Goal: Information Seeking & Learning: Learn about a topic

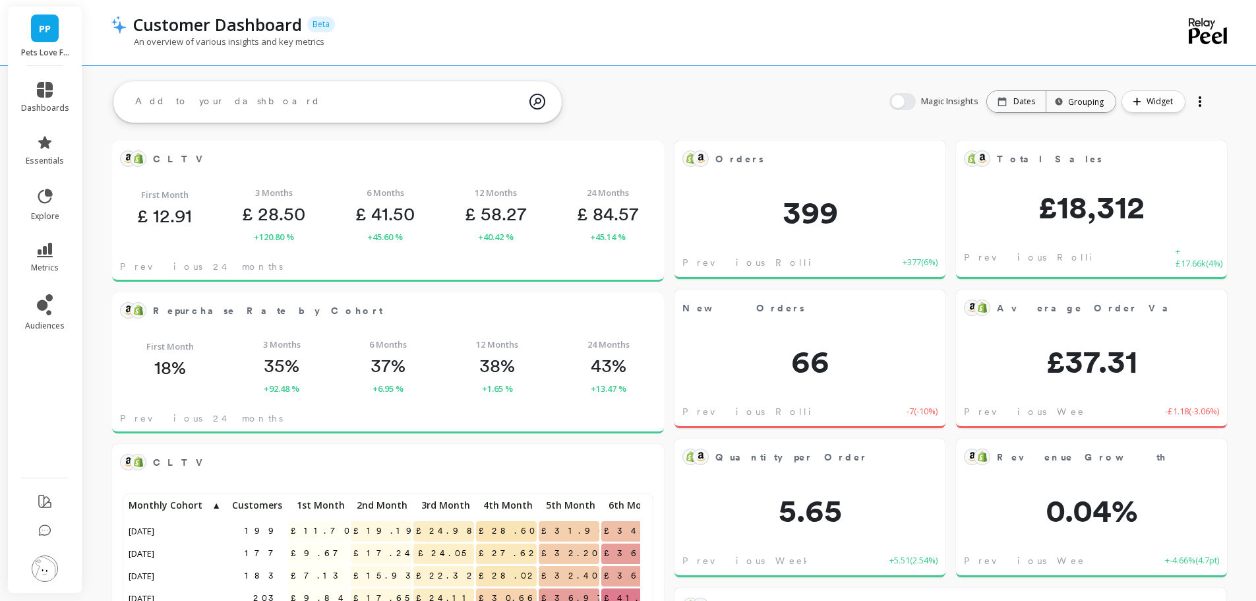
scroll to position [353, 505]
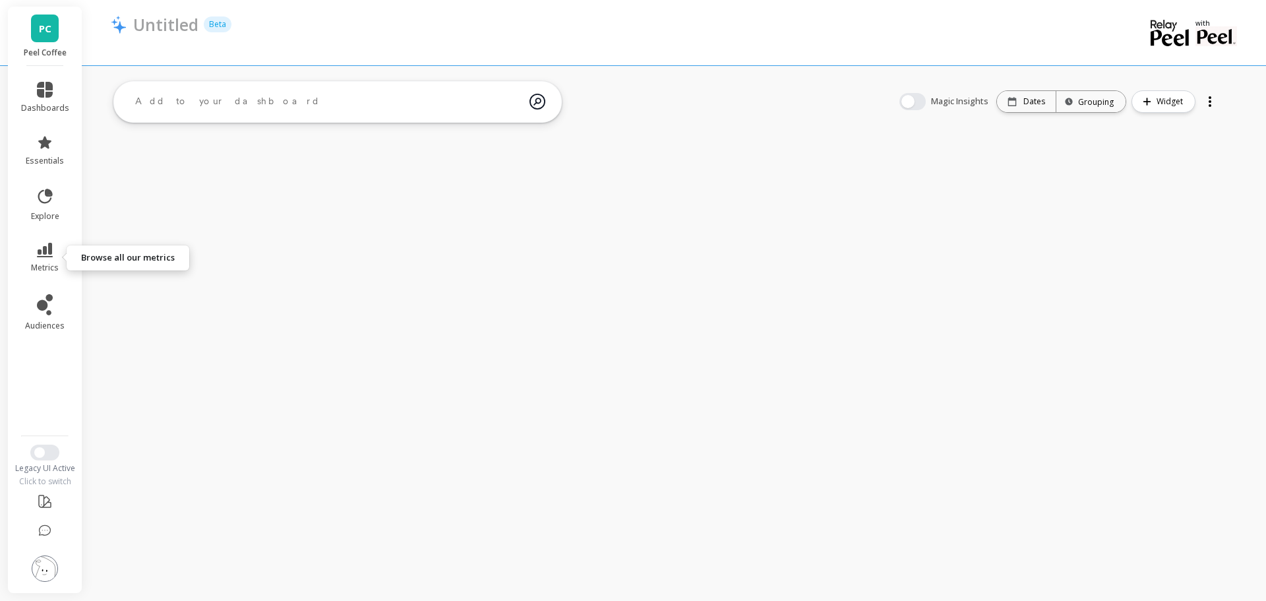
click at [53, 251] on link "metrics" at bounding box center [45, 258] width 48 height 30
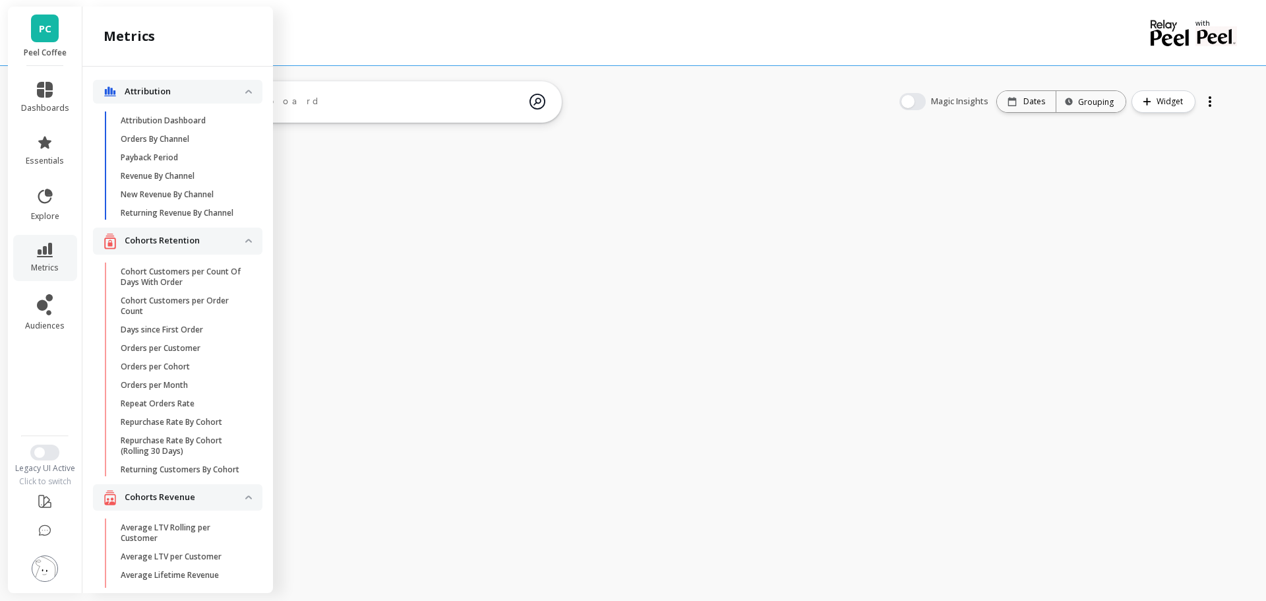
click at [175, 117] on p "Attribution Dashboard" at bounding box center [163, 120] width 85 height 11
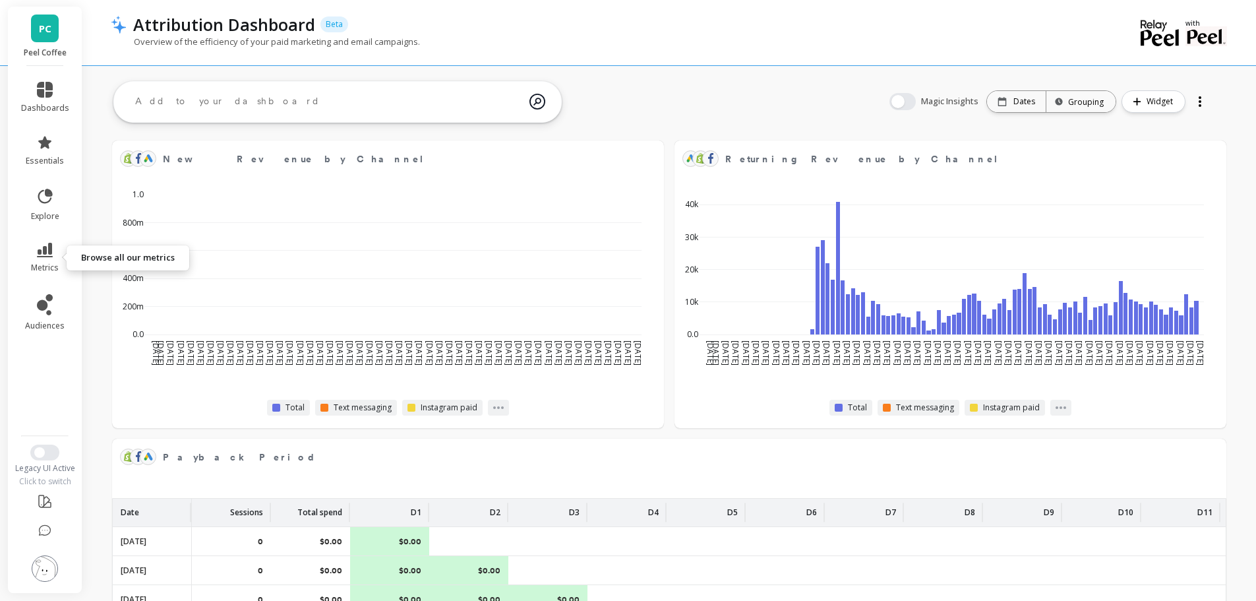
click at [58, 255] on link "metrics" at bounding box center [45, 258] width 48 height 30
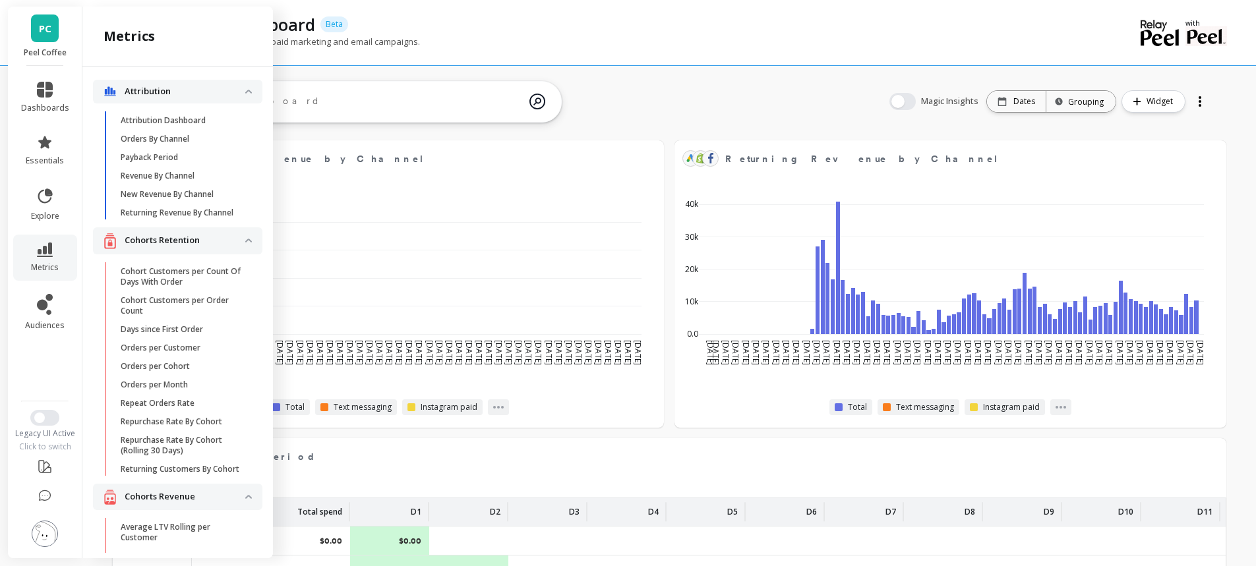
click at [175, 176] on p "Revenue By Channel" at bounding box center [158, 176] width 74 height 11
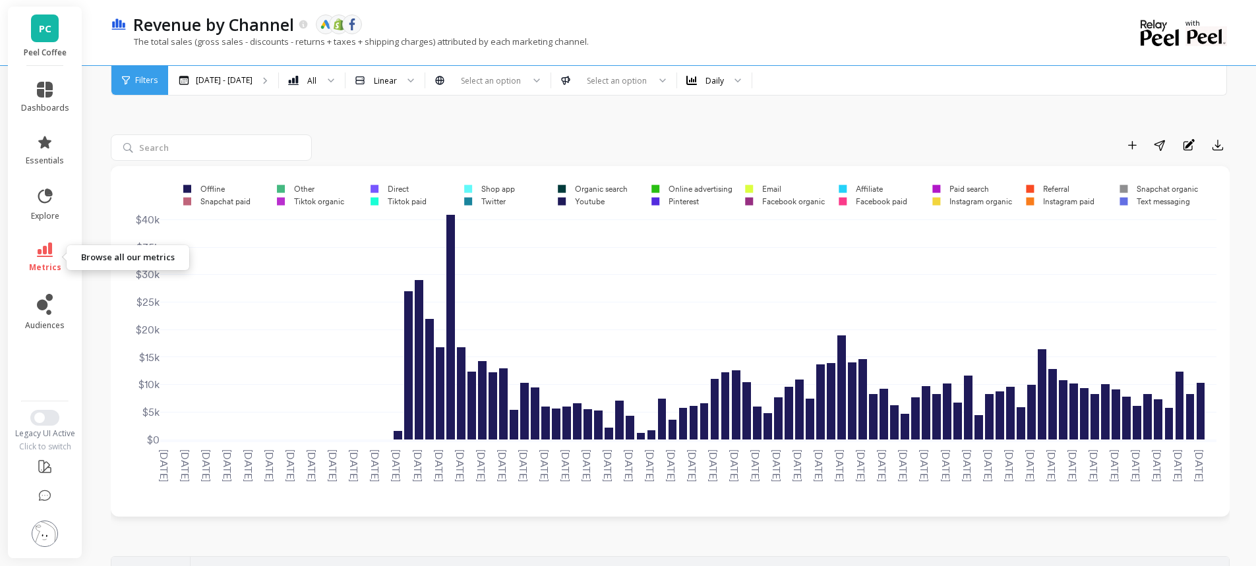
click at [49, 253] on icon at bounding box center [45, 250] width 16 height 15
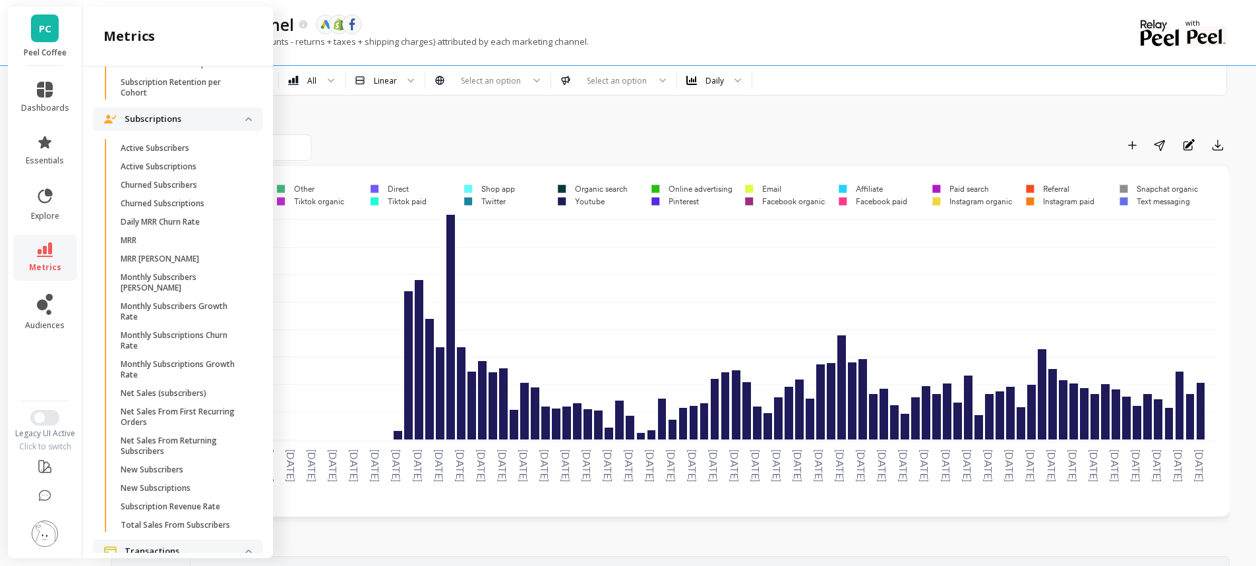
scroll to position [3590, 0]
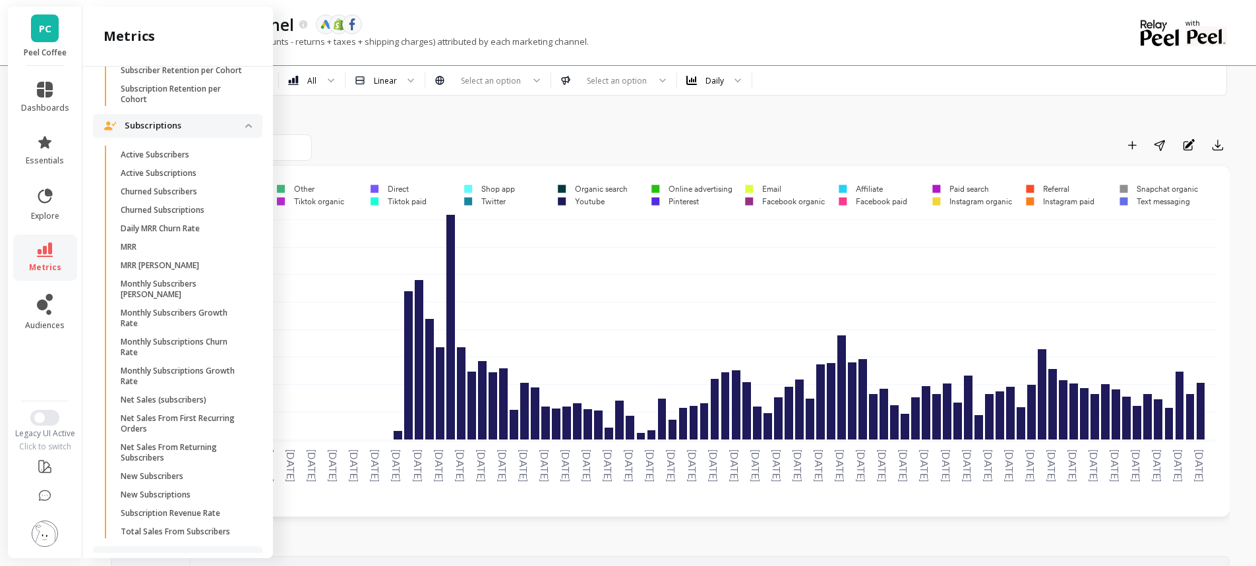
click at [158, 160] on p "Active Subscribers" at bounding box center [155, 155] width 69 height 11
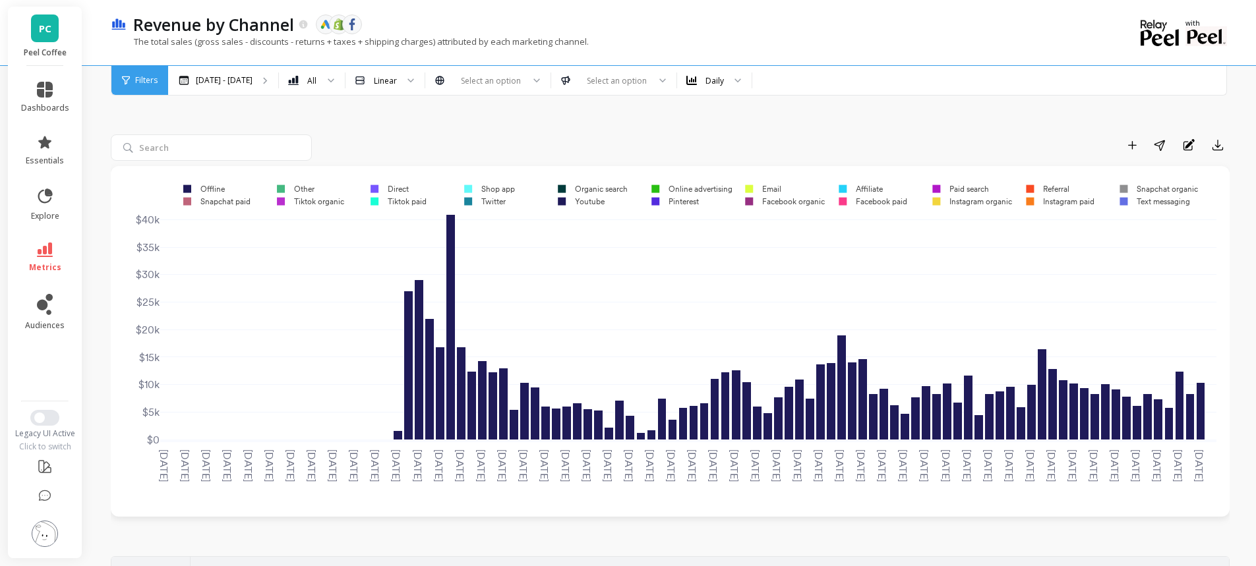
scroll to position [0, 0]
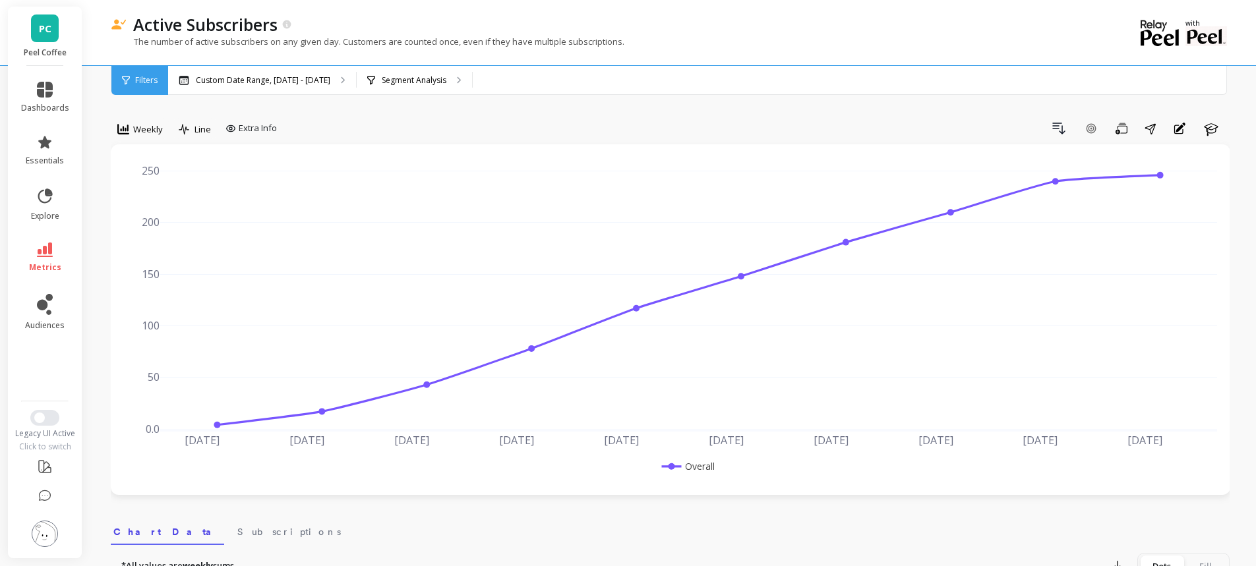
click at [388, 82] on p "Segment Analysis" at bounding box center [414, 80] width 65 height 11
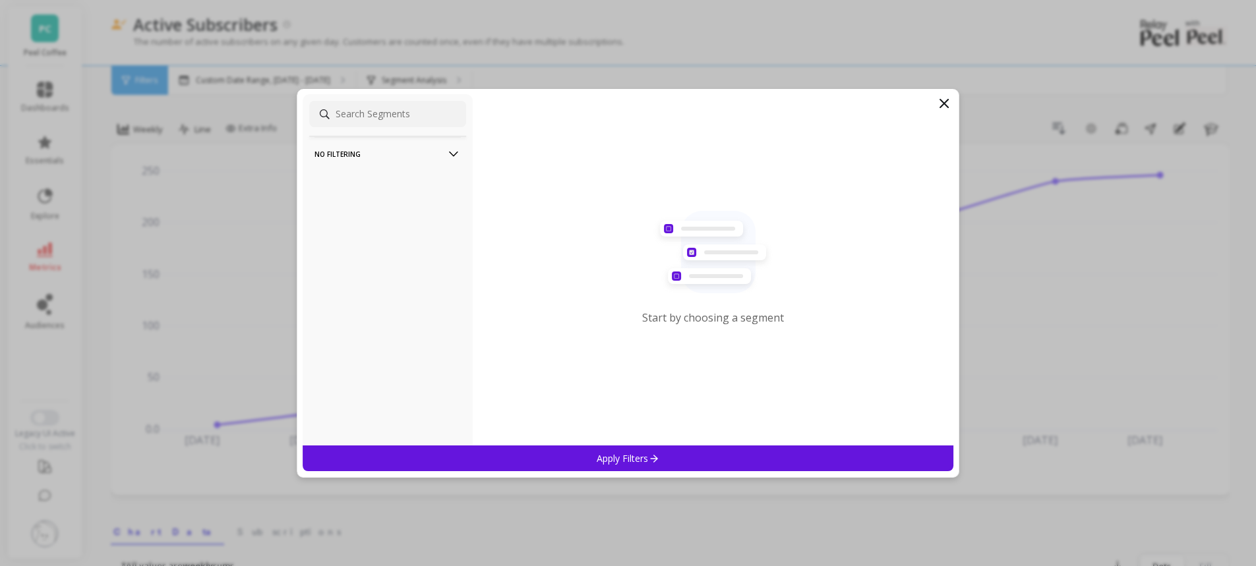
click at [381, 158] on p "No filtering" at bounding box center [388, 154] width 146 height 34
drag, startPoint x: 371, startPoint y: 219, endPoint x: 371, endPoint y: 203, distance: 15.8
click at [373, 219] on div "No filtering Overall" at bounding box center [388, 270] width 170 height 352
click at [946, 101] on icon at bounding box center [944, 104] width 16 height 16
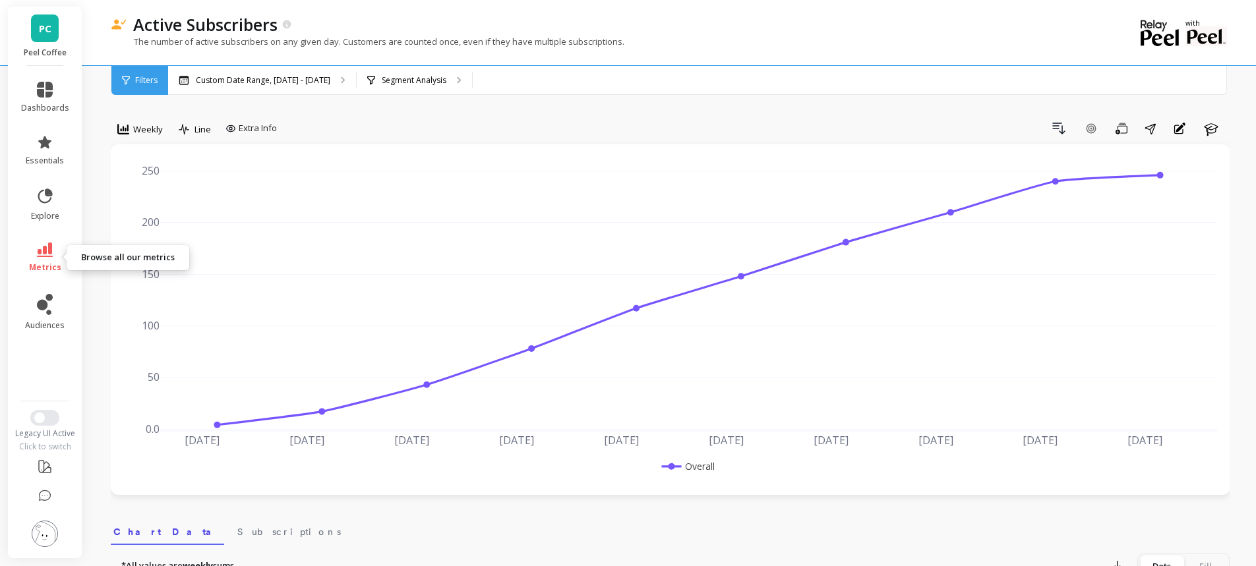
click at [46, 251] on icon at bounding box center [45, 250] width 16 height 15
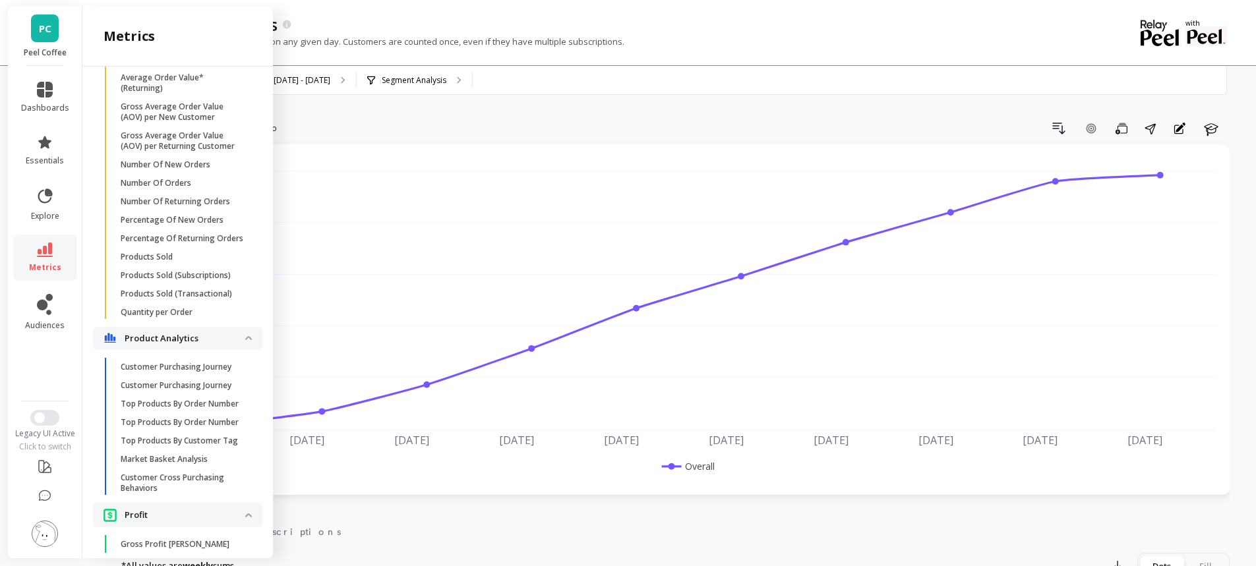
scroll to position [2485, 0]
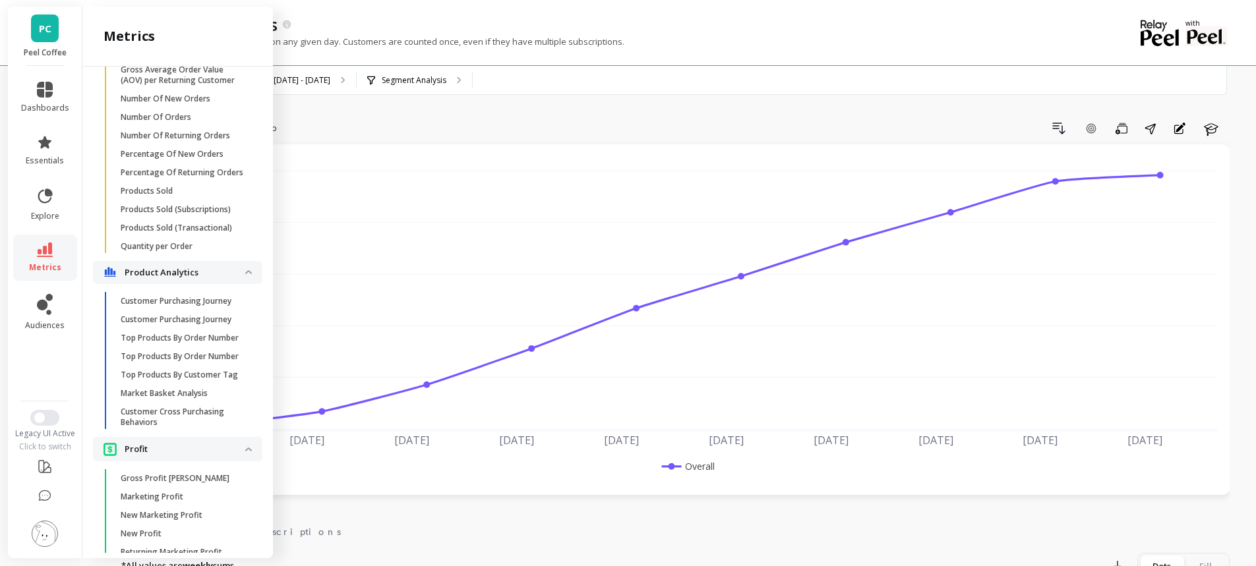
click at [180, 325] on p "Customer Purchasing Journey" at bounding box center [176, 320] width 111 height 11
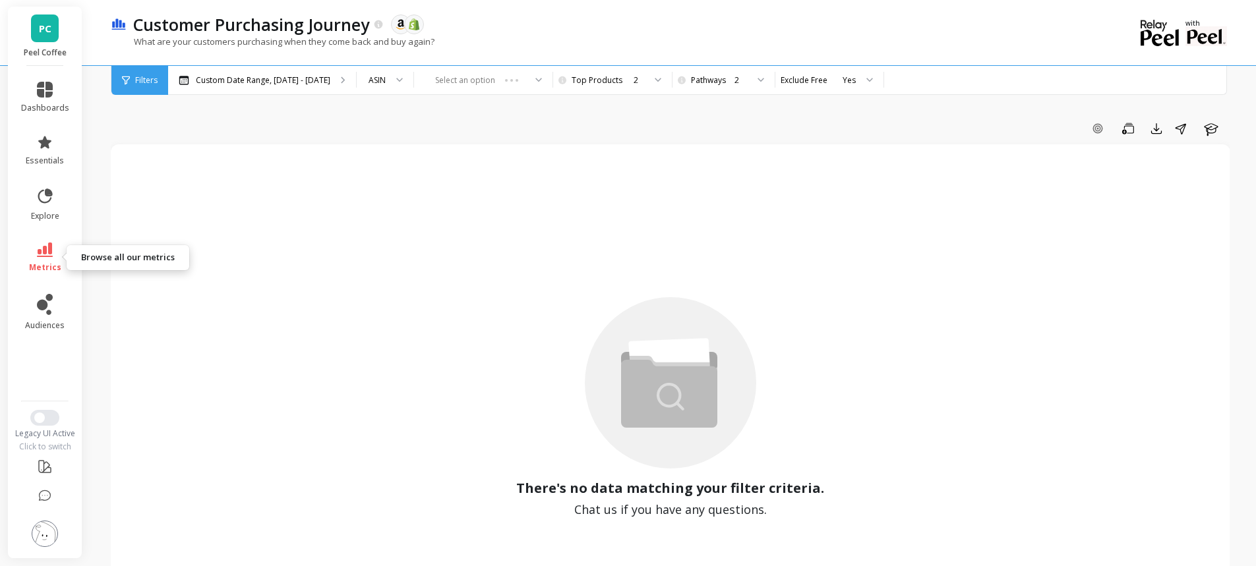
click at [37, 256] on icon at bounding box center [45, 250] width 16 height 15
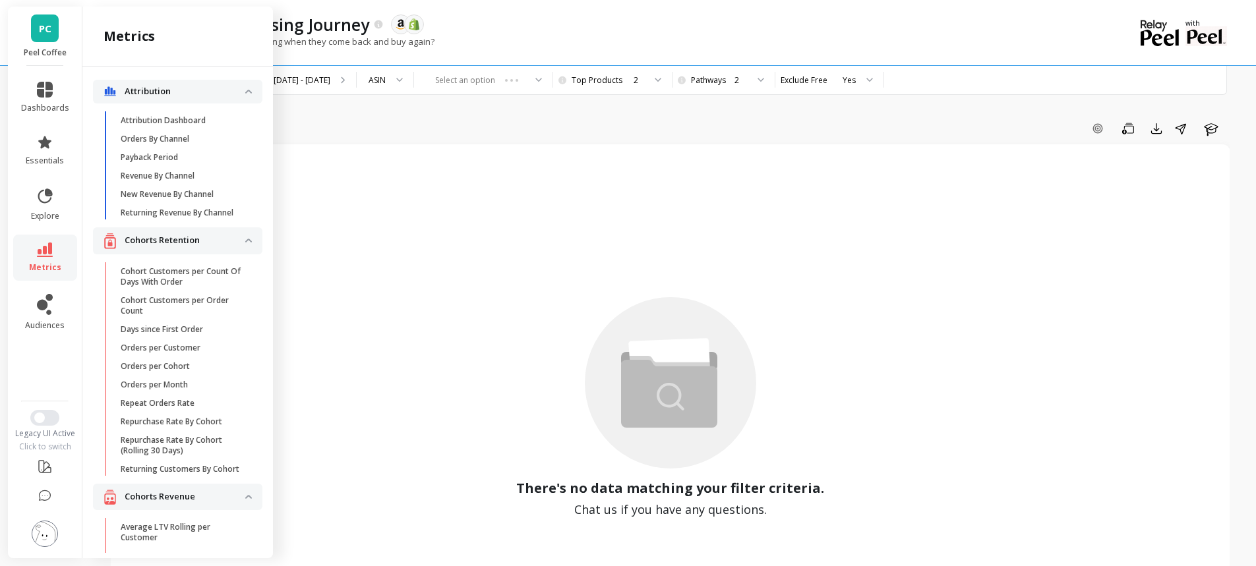
scroll to position [2485, 0]
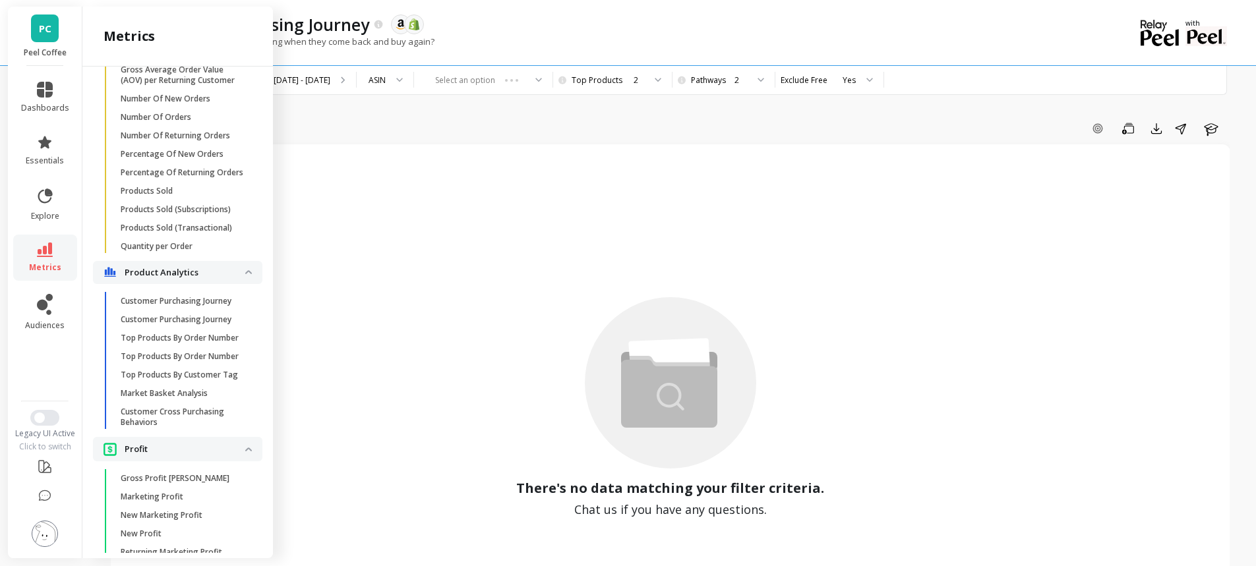
click at [192, 325] on p "Customer Purchasing Journey" at bounding box center [176, 320] width 111 height 11
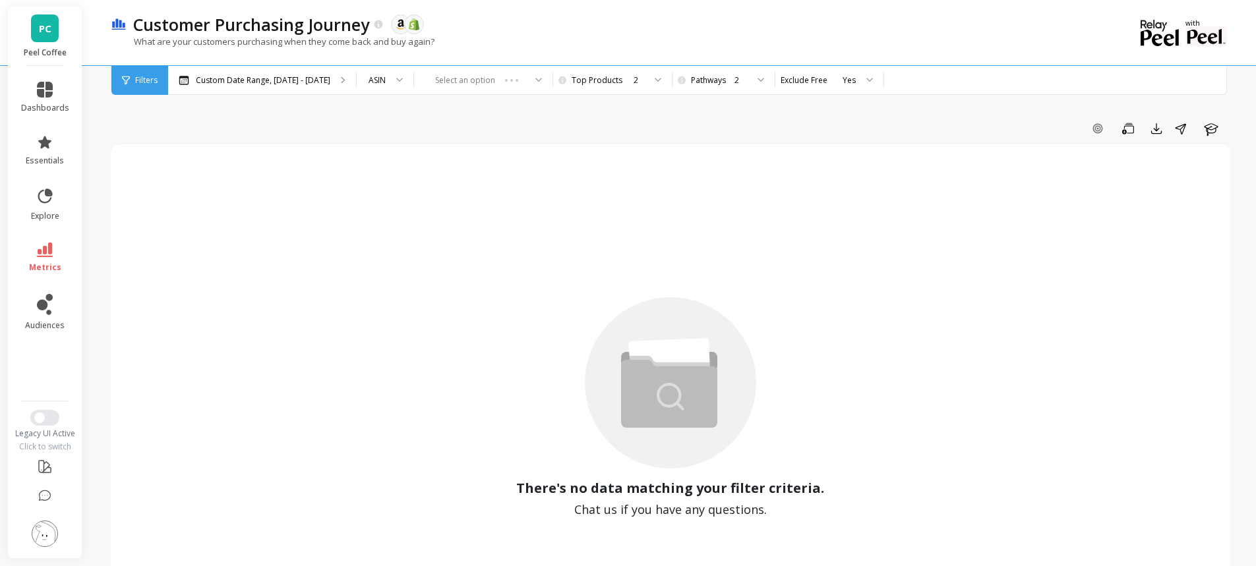
click at [301, 85] on div "Custom Date Range, Apr 1 - Sep 29" at bounding box center [262, 80] width 188 height 29
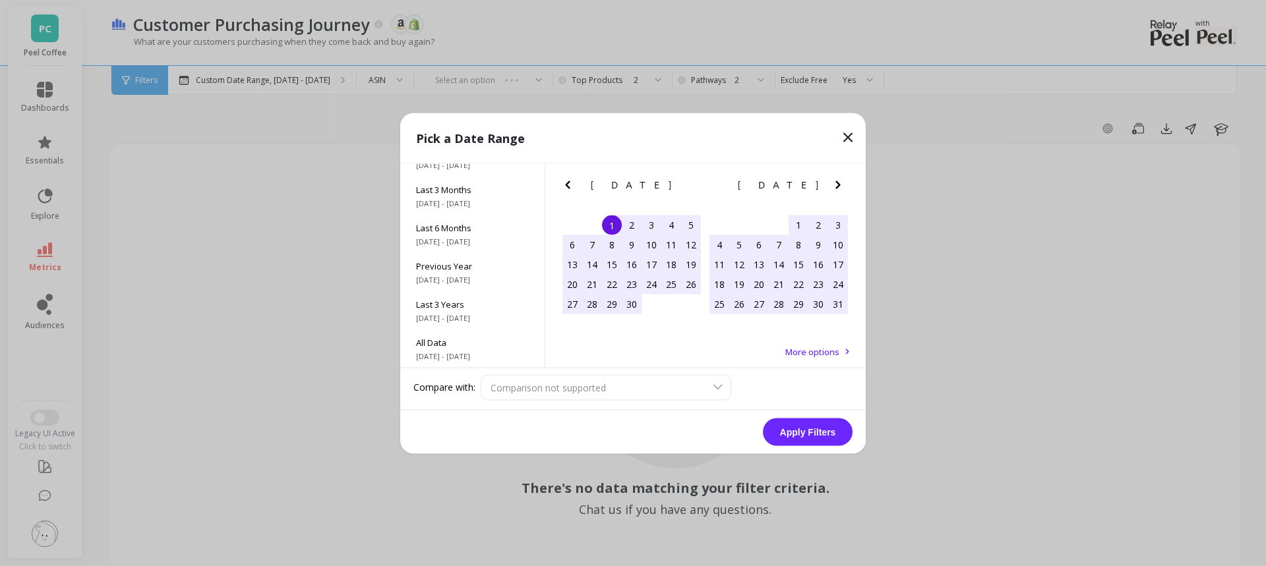
scroll to position [179, 0]
click at [472, 334] on div "All Data 6/1/2017 - 9/30/2025" at bounding box center [472, 348] width 144 height 38
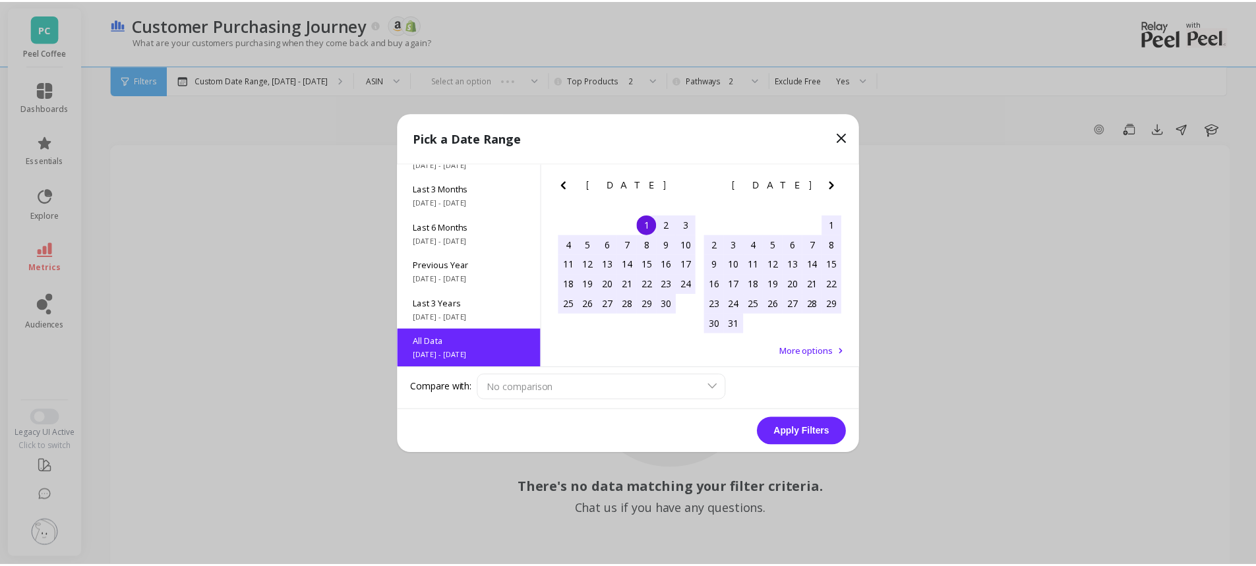
scroll to position [1, 0]
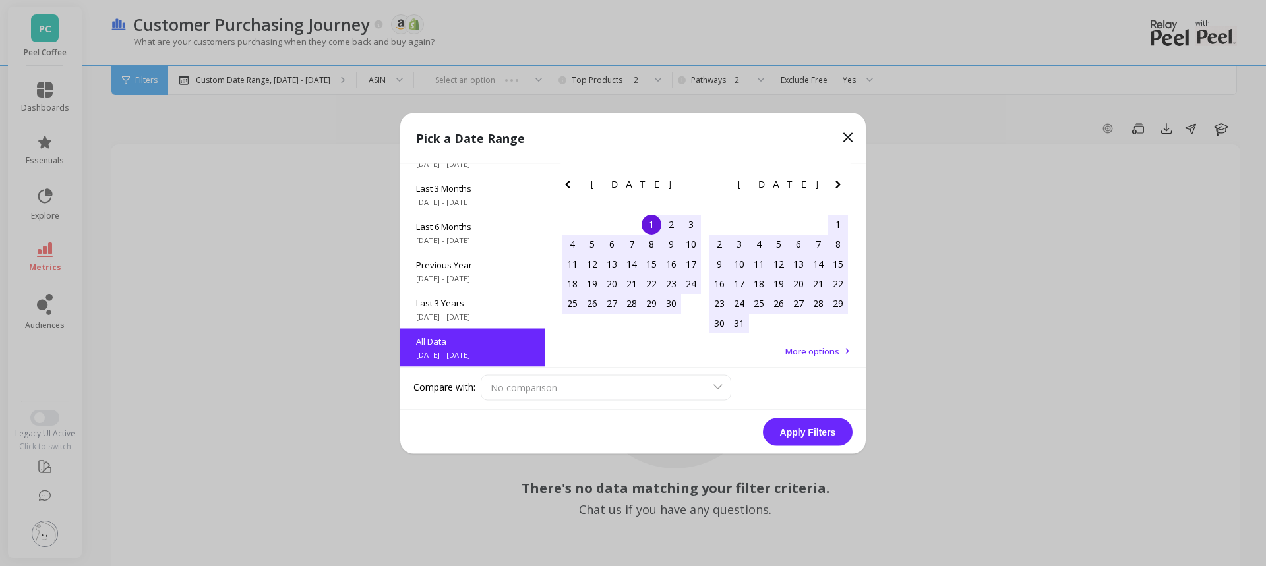
drag, startPoint x: 822, startPoint y: 415, endPoint x: 820, endPoint y: 436, distance: 20.6
click at [822, 417] on div "Apply Filters" at bounding box center [633, 432] width 466 height 44
drag, startPoint x: 820, startPoint y: 436, endPoint x: 646, endPoint y: 115, distance: 364.7
click at [820, 437] on button "Apply Filters" at bounding box center [808, 432] width 90 height 28
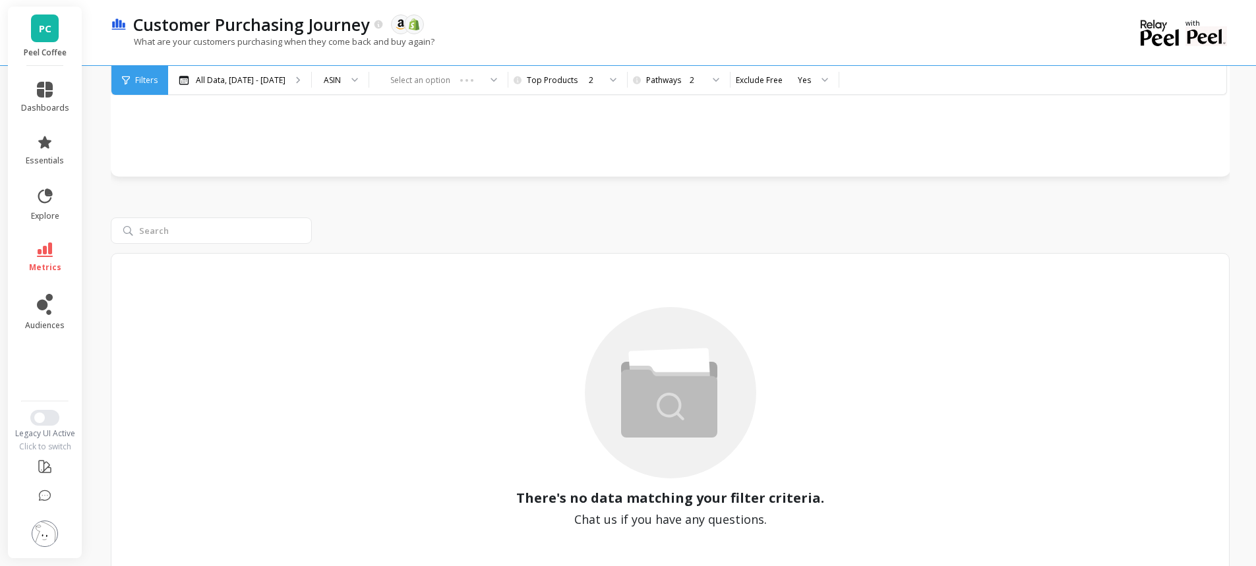
scroll to position [528, 0]
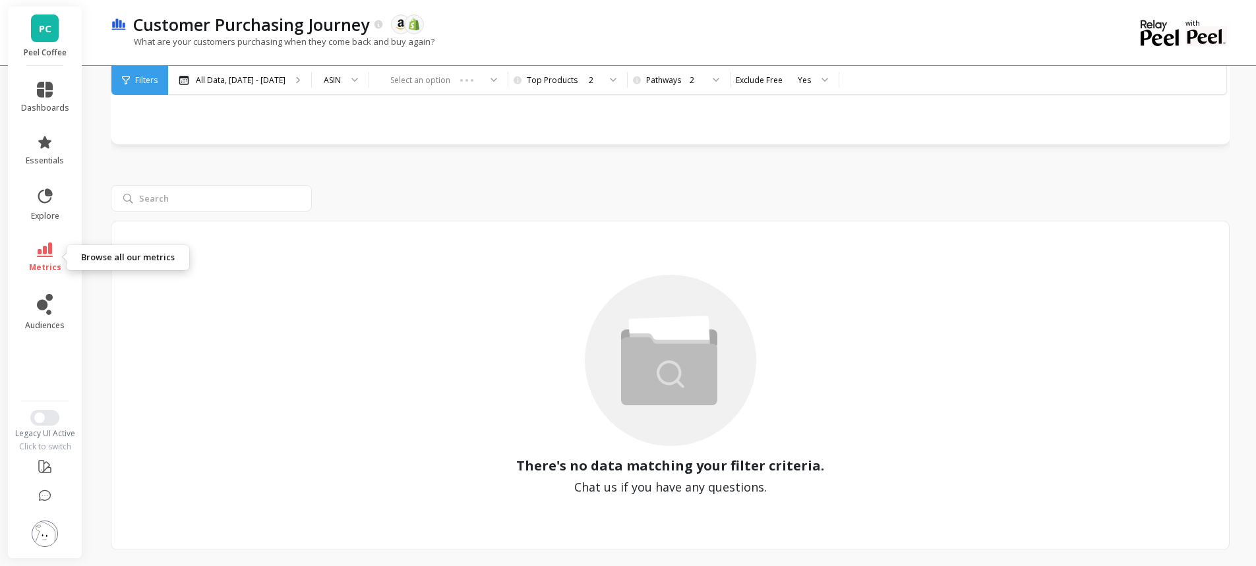
click at [47, 252] on icon at bounding box center [45, 250] width 16 height 15
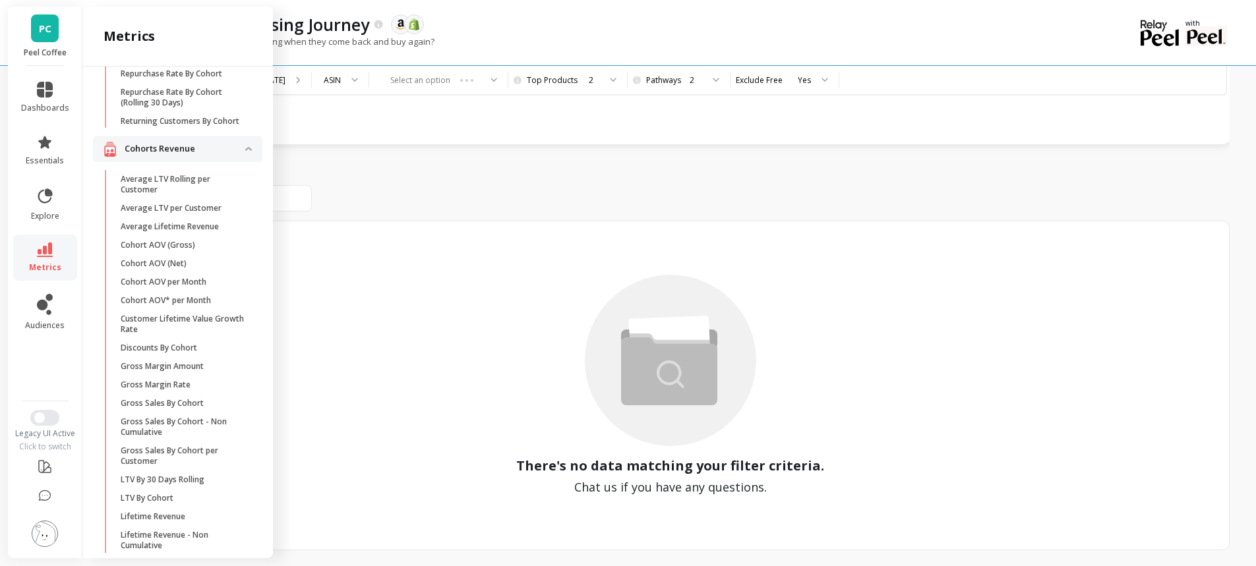
scroll to position [361, 0]
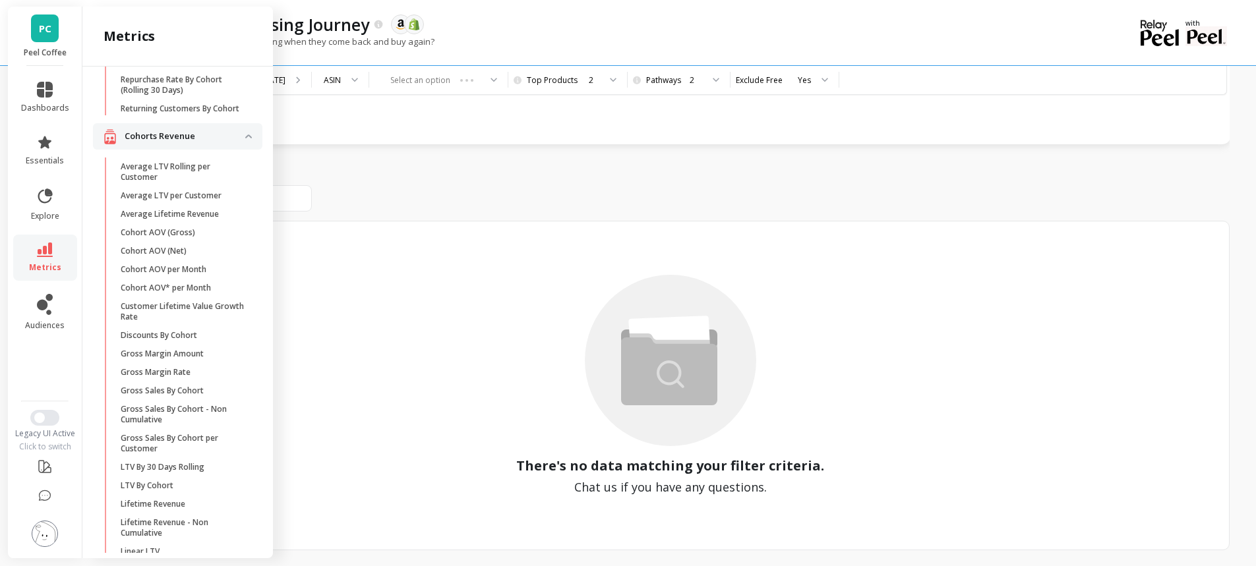
click at [150, 491] on p "LTV By Cohort" at bounding box center [147, 486] width 53 height 11
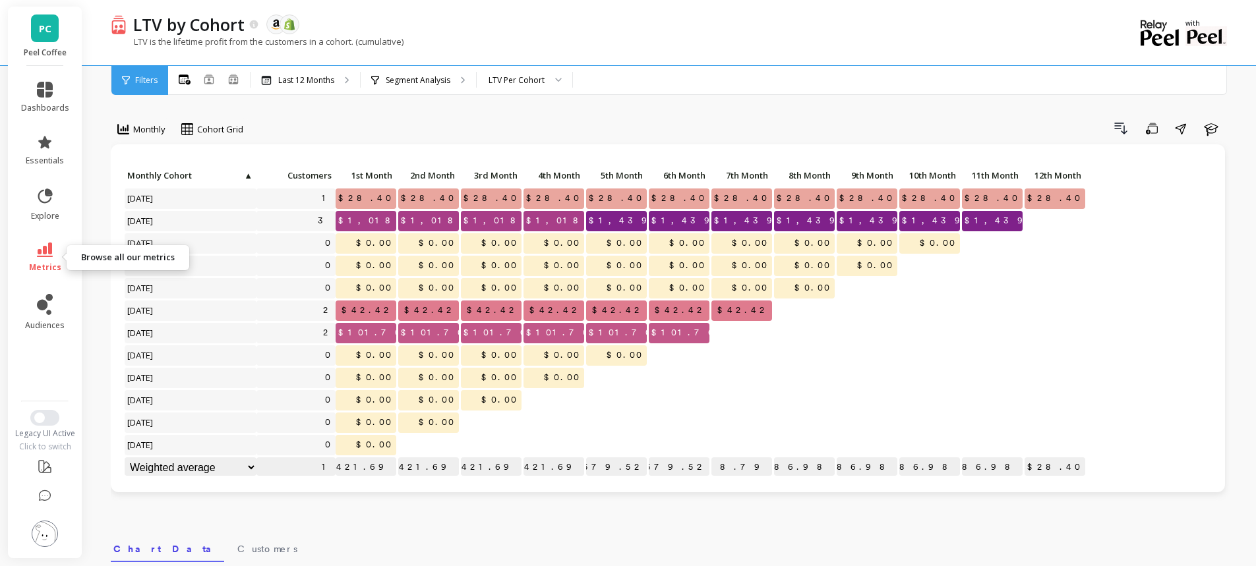
click at [54, 251] on link "metrics" at bounding box center [45, 258] width 48 height 30
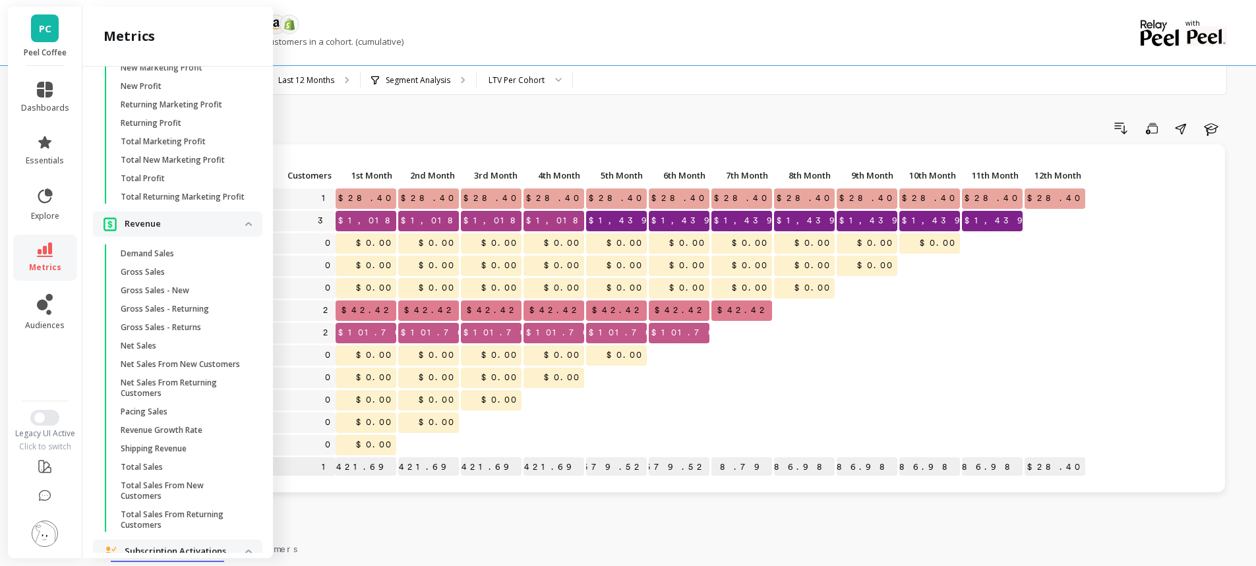
scroll to position [2653, 0]
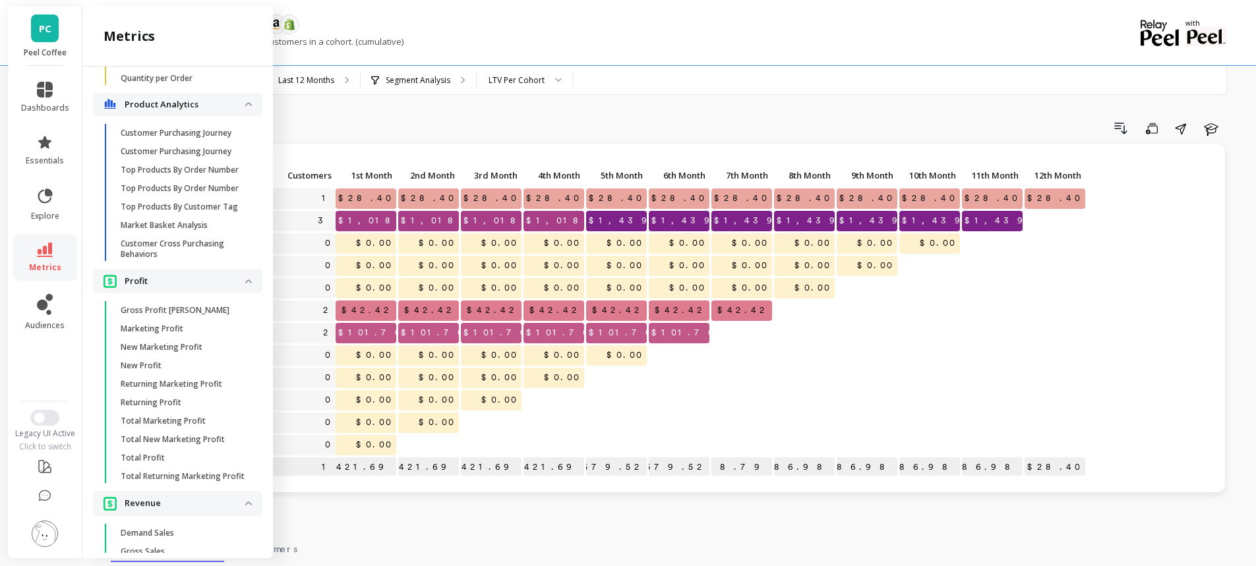
click at [194, 231] on p "Market Basket Analysis" at bounding box center [164, 225] width 87 height 11
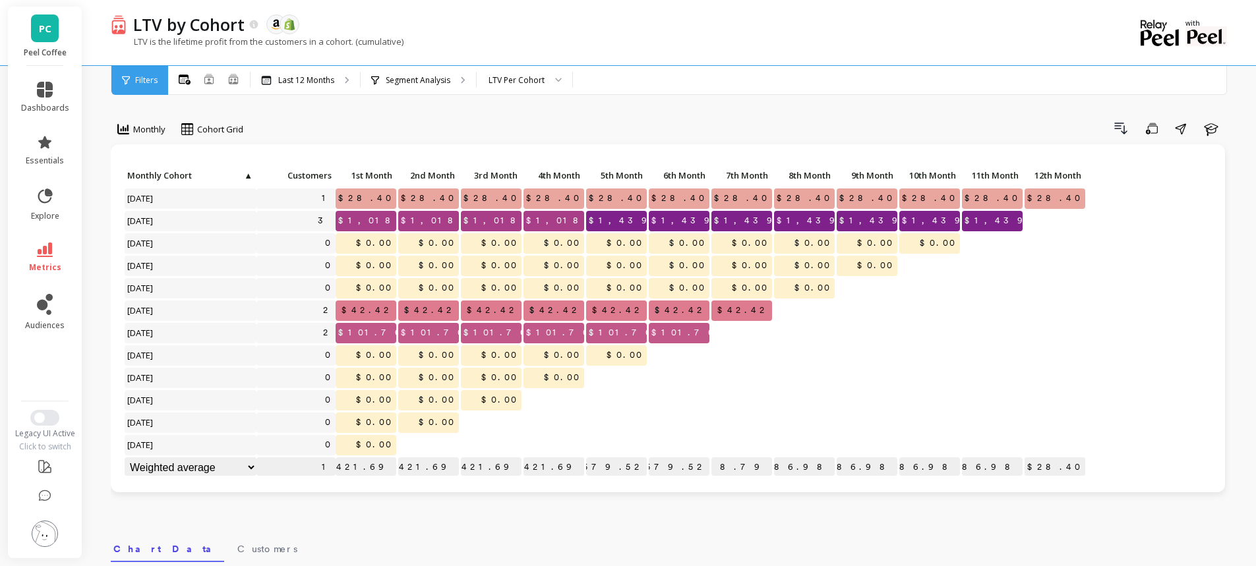
scroll to position [0, 0]
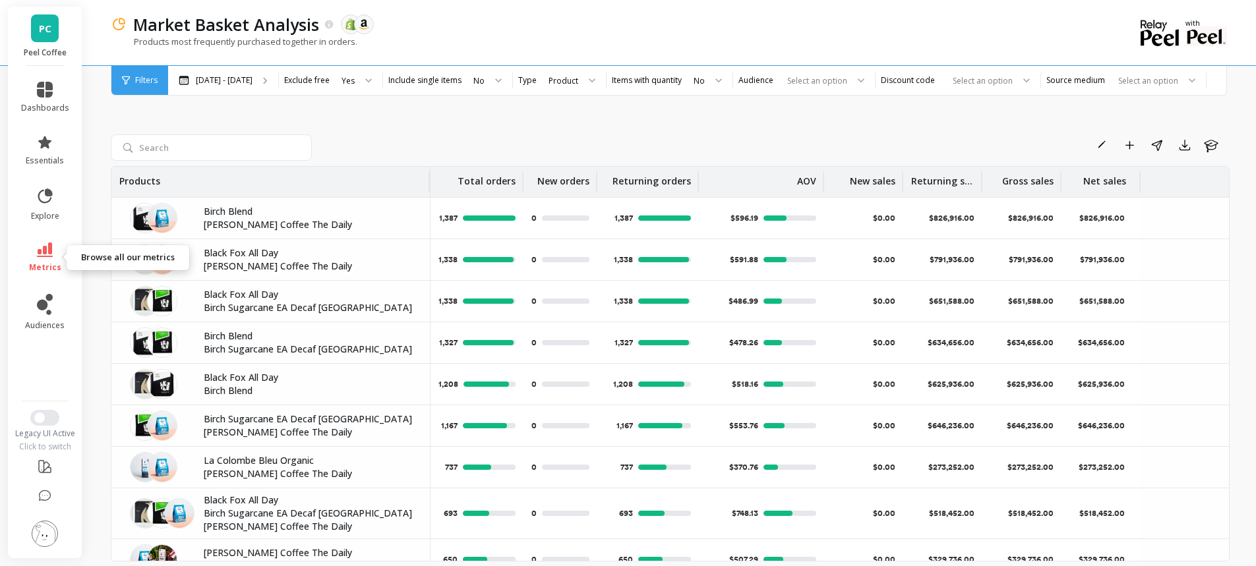
click at [43, 257] on link "metrics" at bounding box center [45, 258] width 48 height 30
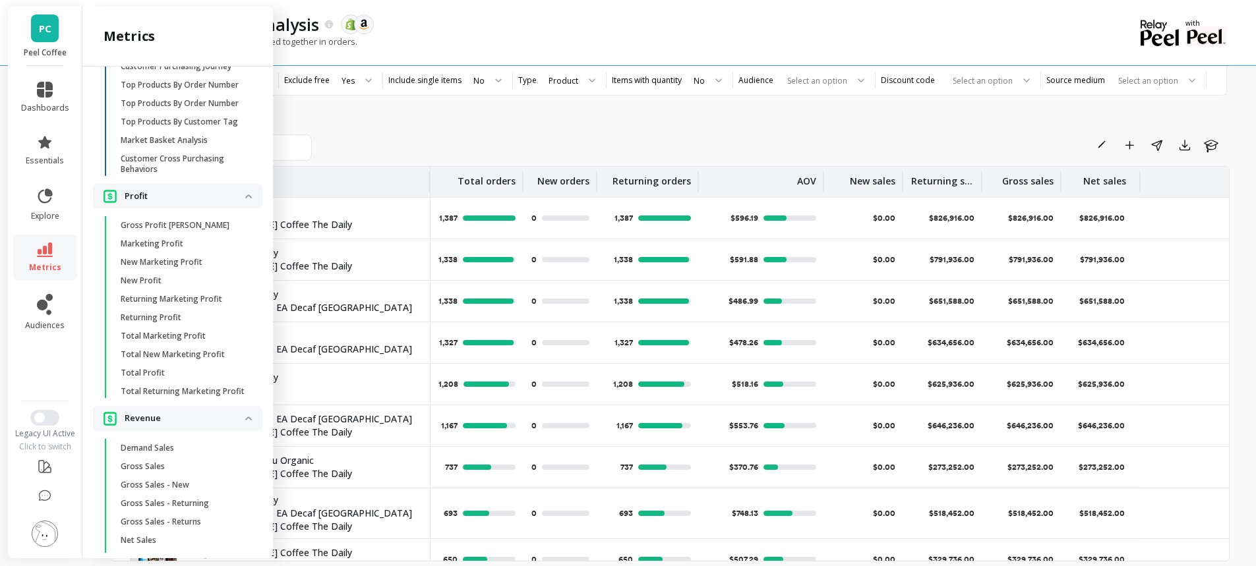
scroll to position [2802, 0]
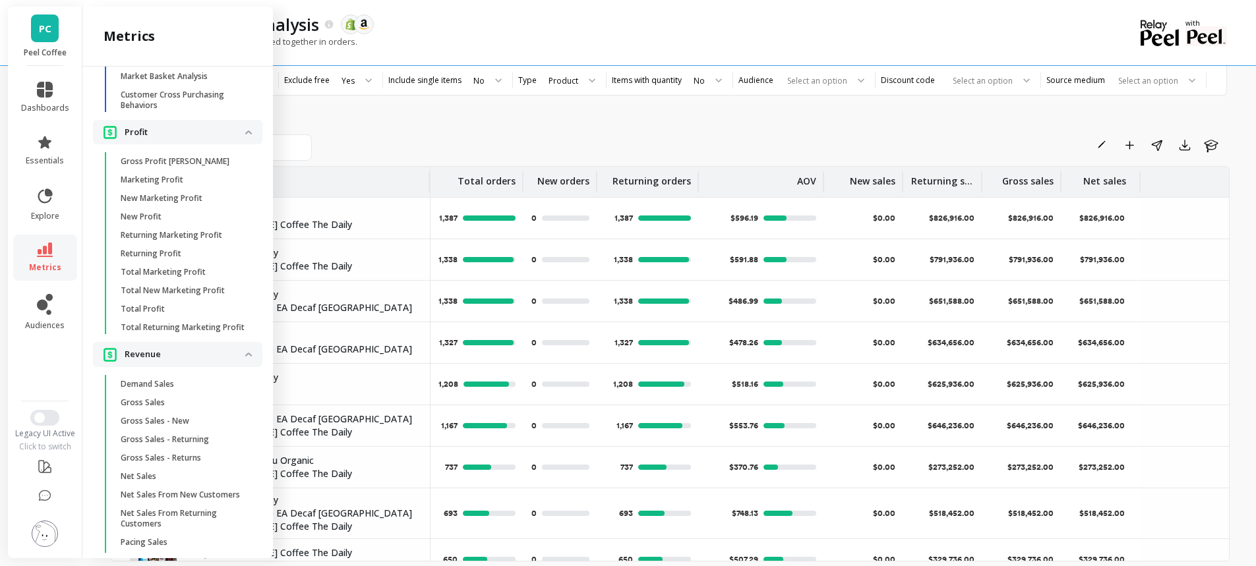
click at [169, 167] on p "Gross Profit [PERSON_NAME]" at bounding box center [175, 161] width 109 height 11
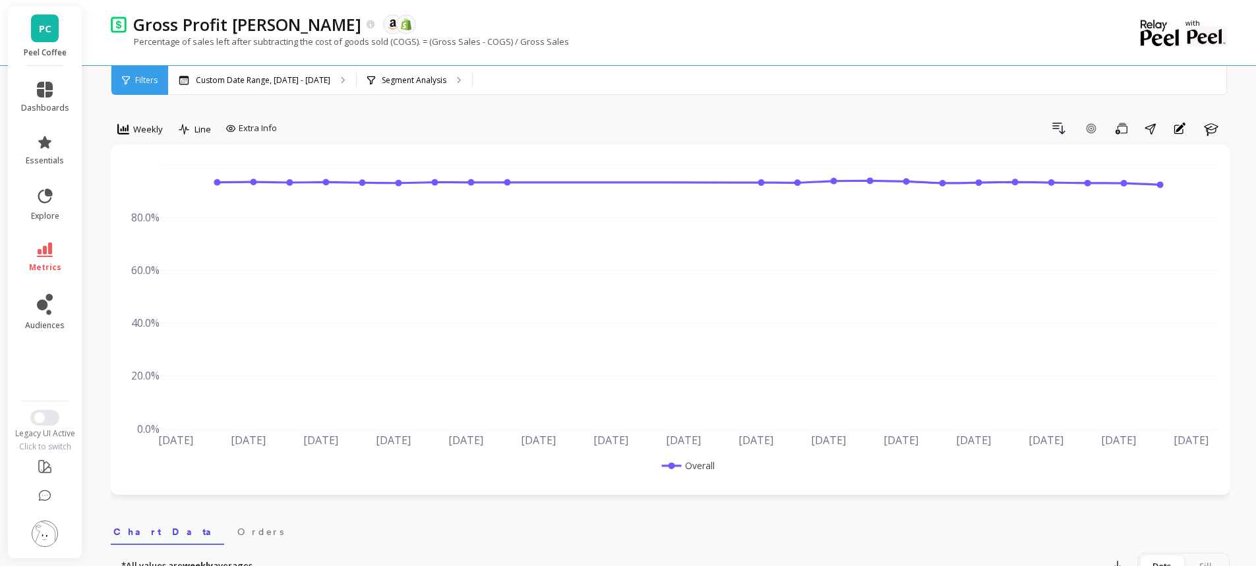
click at [382, 80] on p "Segment Analysis" at bounding box center [414, 80] width 65 height 11
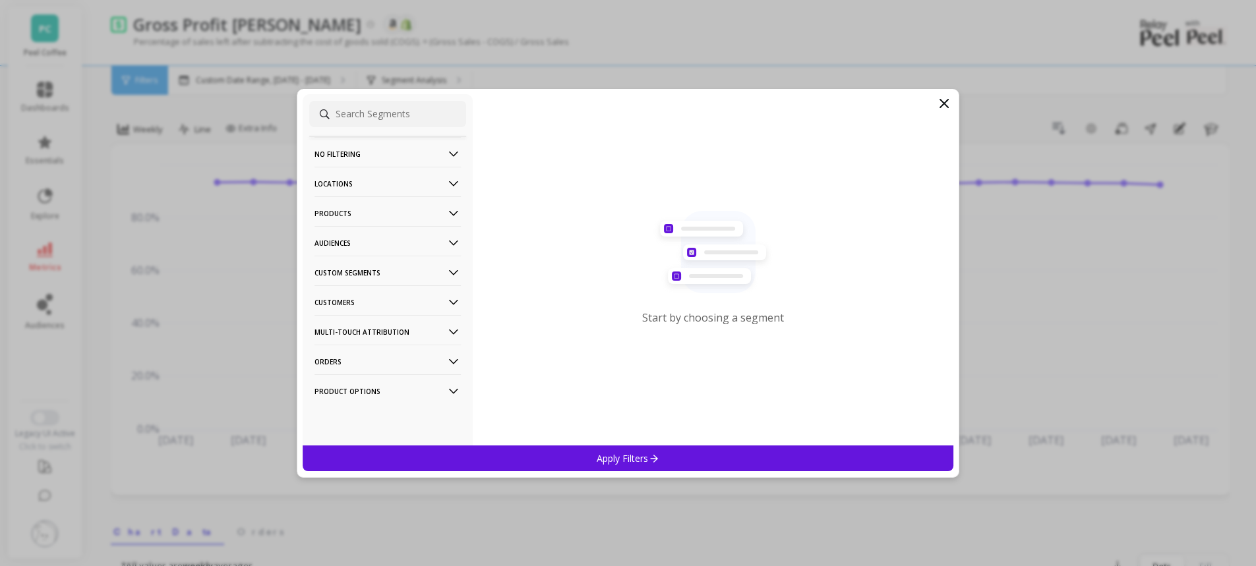
click at [946, 103] on icon at bounding box center [944, 104] width 16 height 16
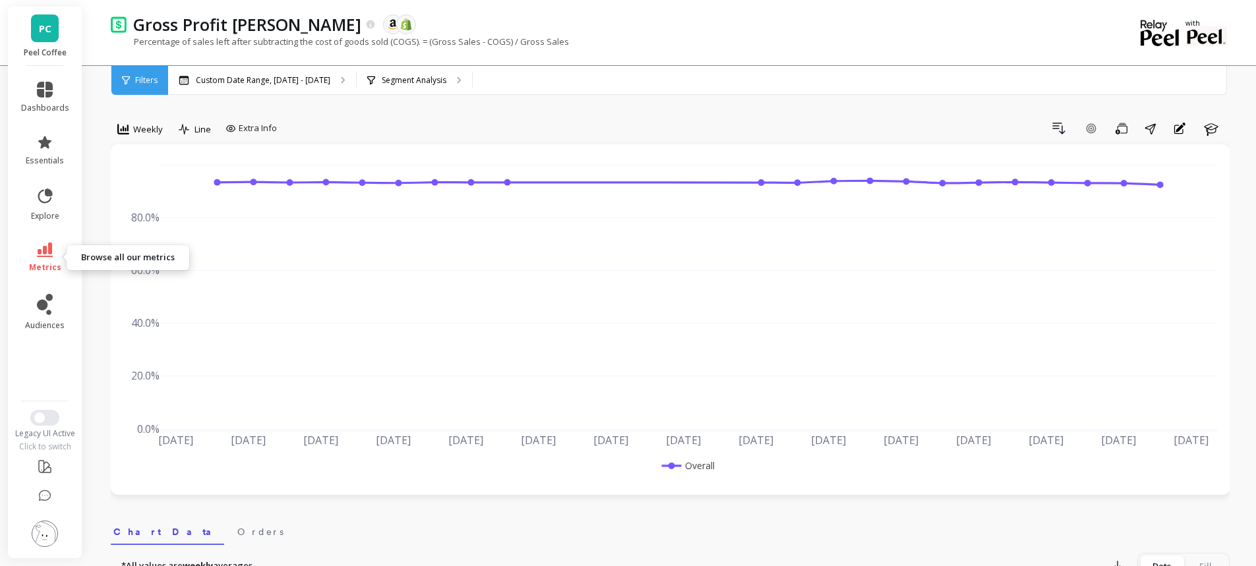
click at [47, 250] on icon at bounding box center [45, 250] width 16 height 15
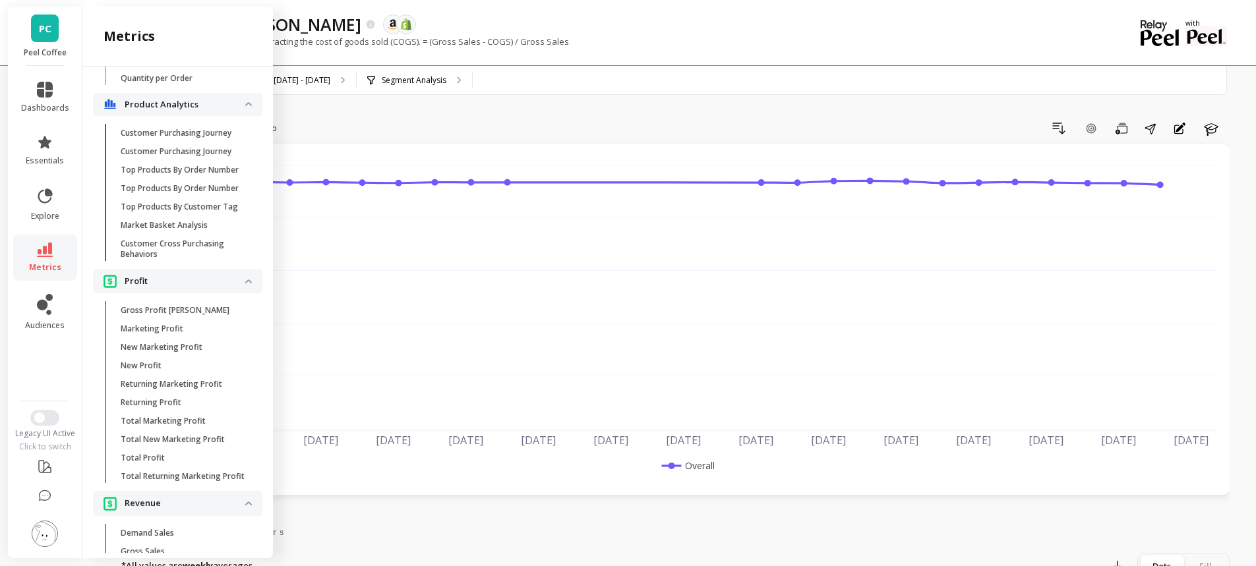
scroll to position [2587, 0]
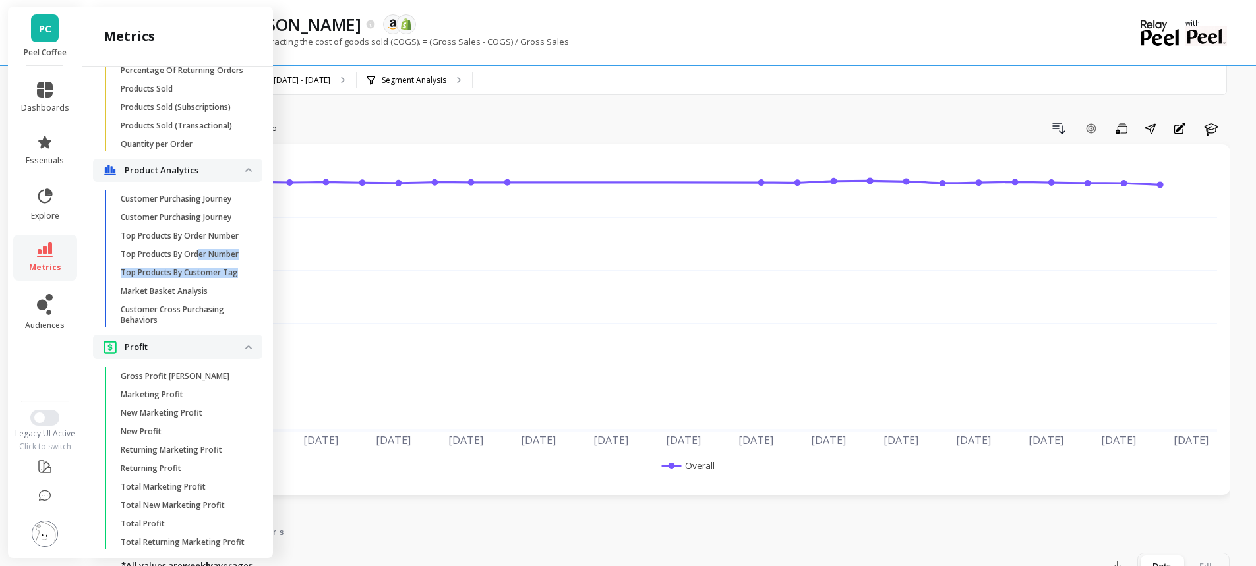
drag, startPoint x: 199, startPoint y: 313, endPoint x: 209, endPoint y: 358, distance: 46.1
click at [208, 335] on ul "Customer Purchasing Journey Customer Purchasing Journey Top Products By Order N…" at bounding box center [180, 262] width 164 height 145
click at [198, 297] on p "Market Basket Analysis" at bounding box center [164, 291] width 87 height 11
